Goal: Transaction & Acquisition: Purchase product/service

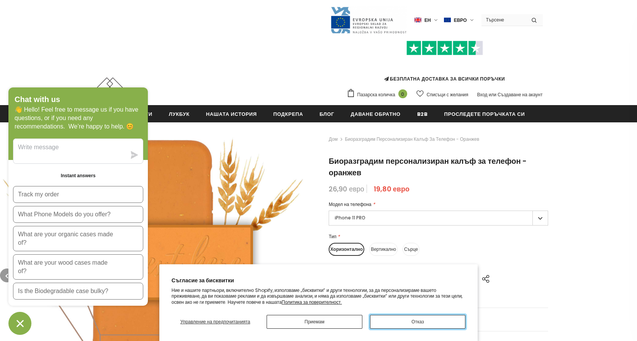
click at [415, 319] on font "Отказ" at bounding box center [417, 321] width 12 height 7
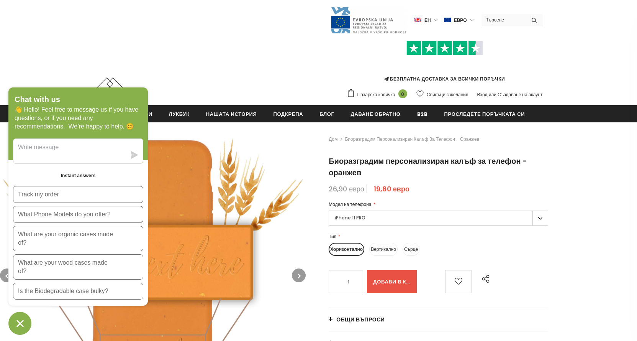
click at [94, 97] on div "Chat with us" at bounding box center [78, 100] width 127 height 10
click at [77, 91] on div "Chat with us 👋 Hello! Feel free to message us if you have questions, or if you …" at bounding box center [77, 123] width 139 height 72
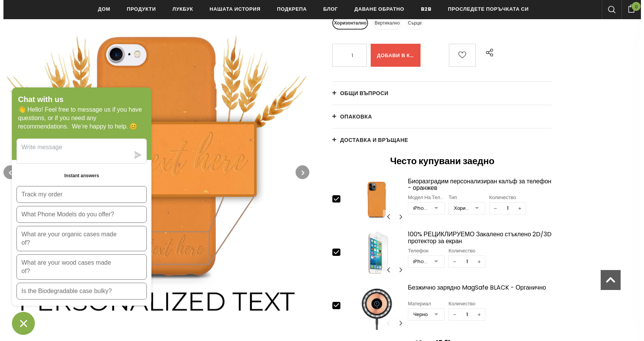
scroll to position [232, 0]
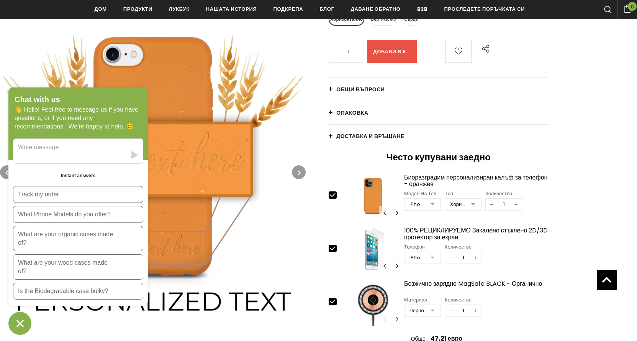
drag, startPoint x: 86, startPoint y: 108, endPoint x: 247, endPoint y: 83, distance: 162.4
click at [226, 80] on img at bounding box center [153, 172] width 306 height 306
